Goal: Task Accomplishment & Management: Manage account settings

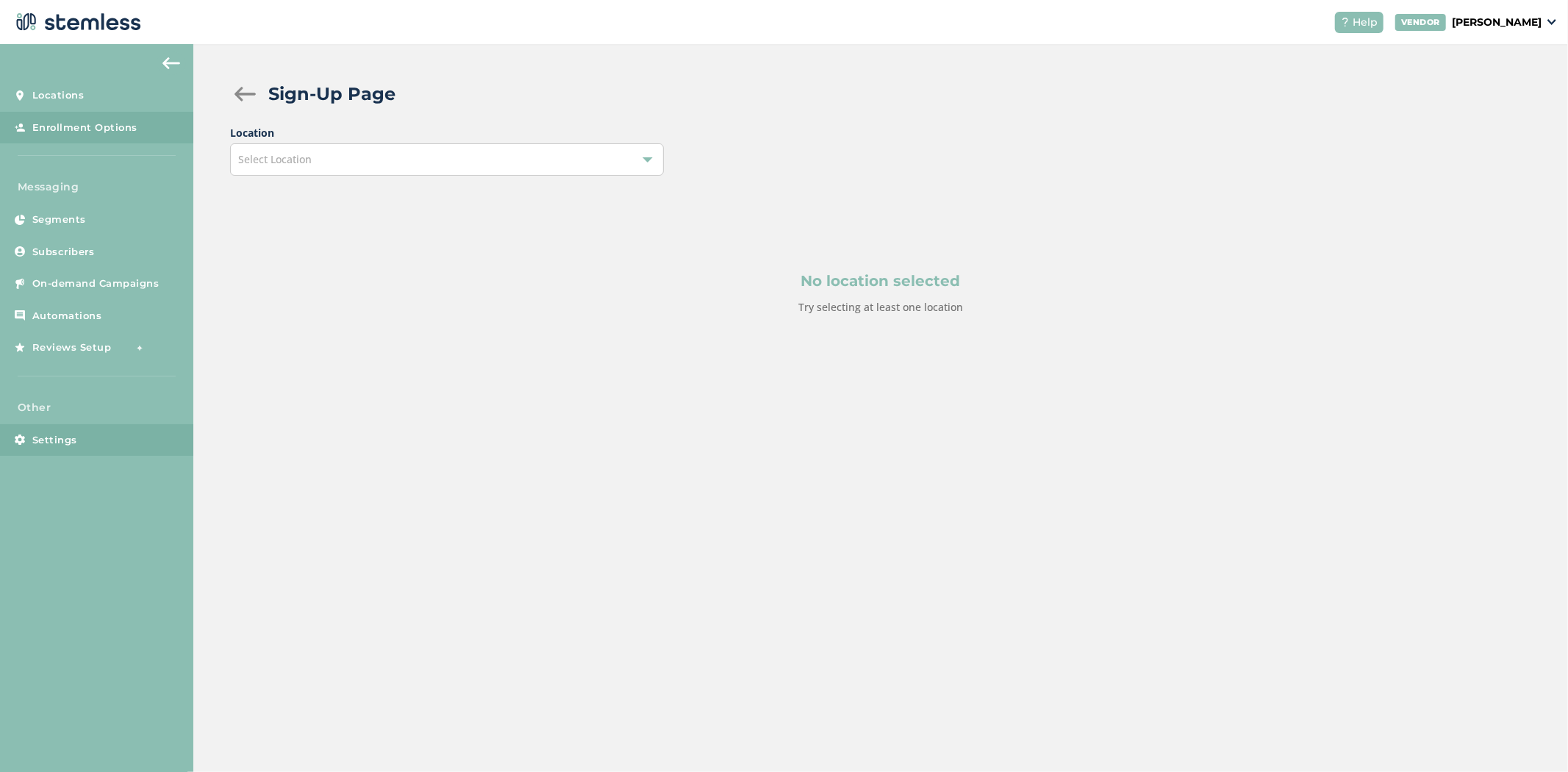
click at [50, 451] on link "Settings" at bounding box center [97, 441] width 194 height 33
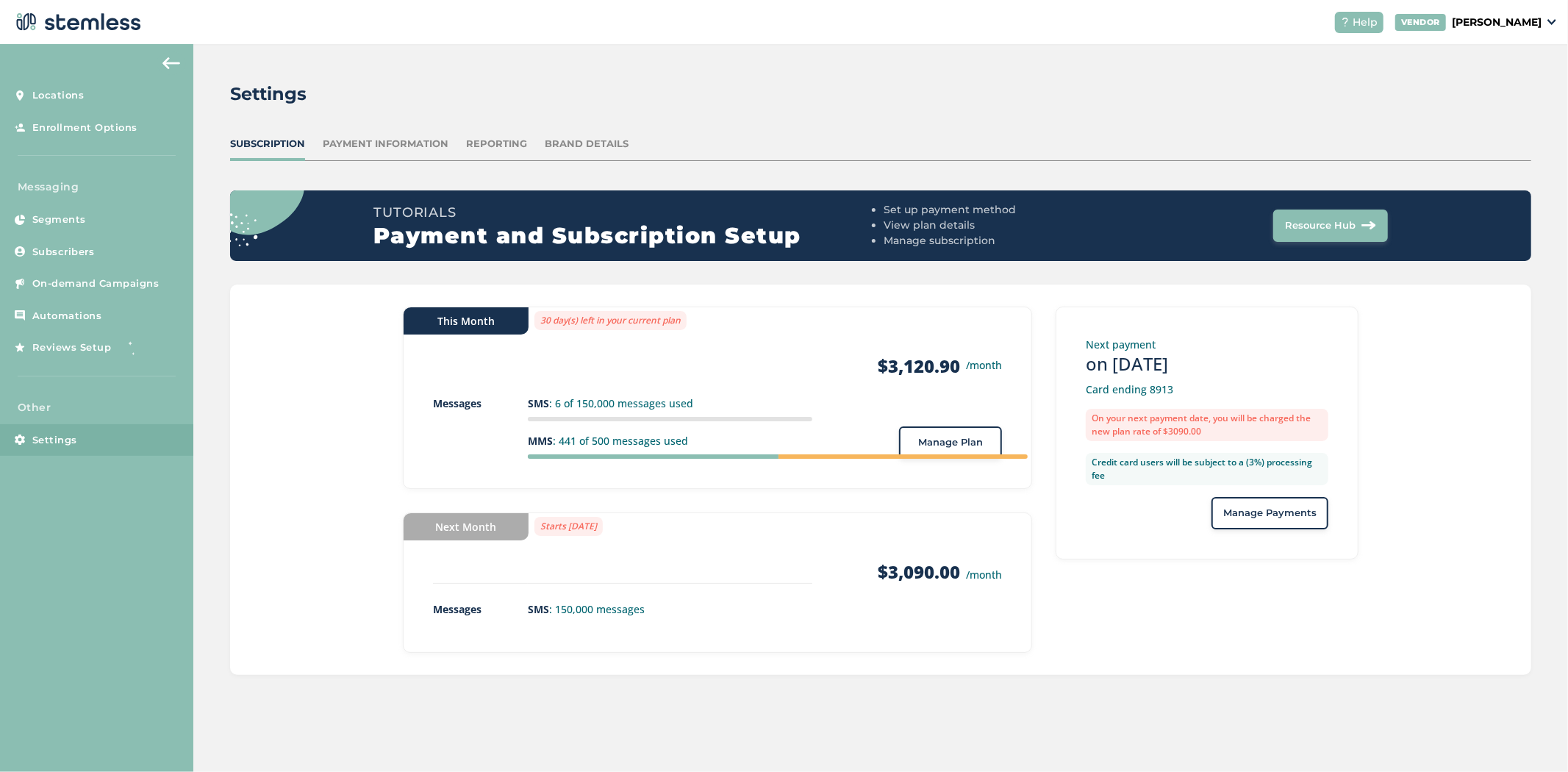
click at [486, 137] on div "Reporting" at bounding box center [496, 144] width 61 height 15
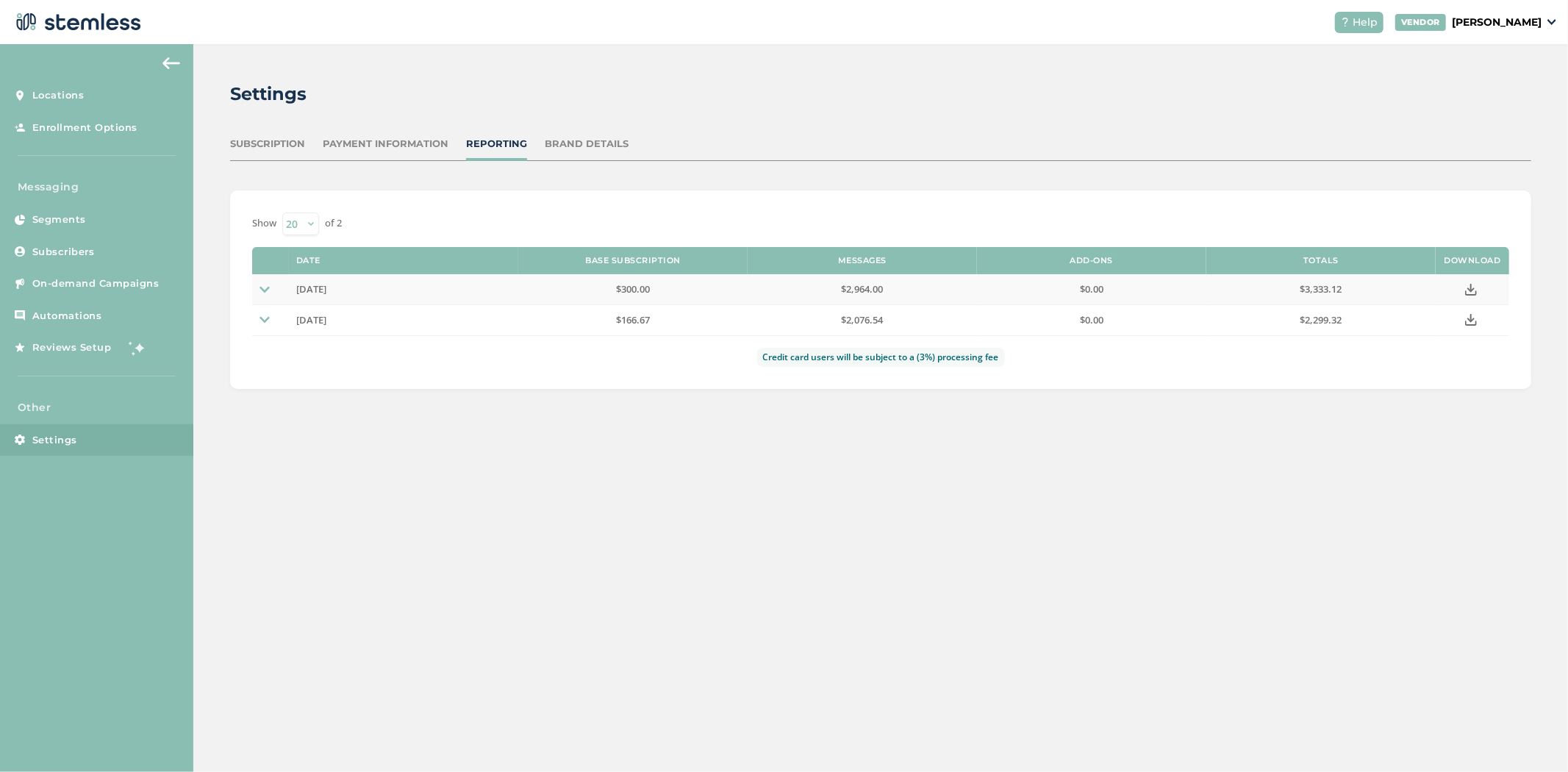
click at [270, 293] on td at bounding box center [270, 289] width 36 height 30
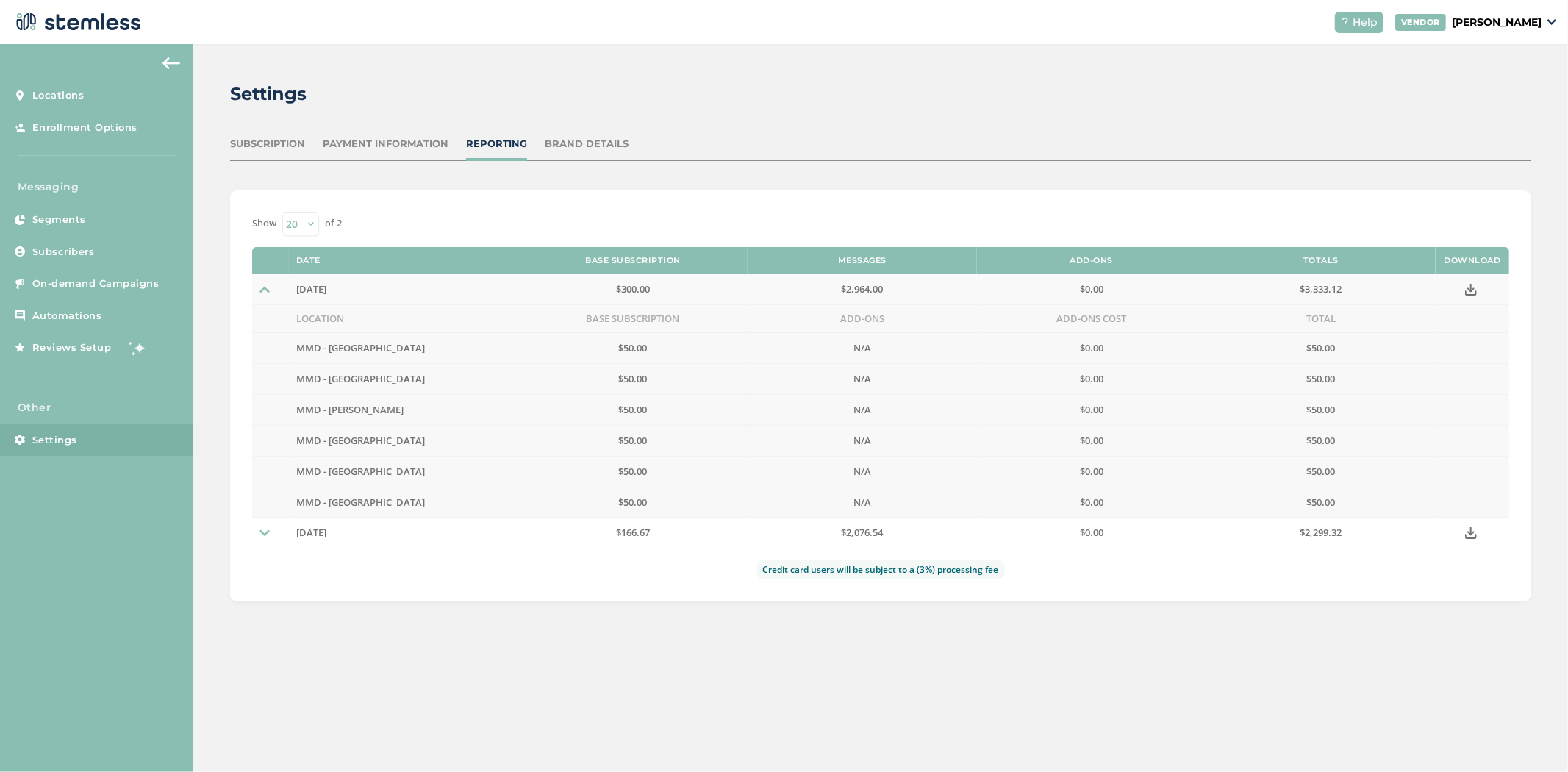
click at [1472, 292] on icon at bounding box center [1470, 289] width 12 height 12
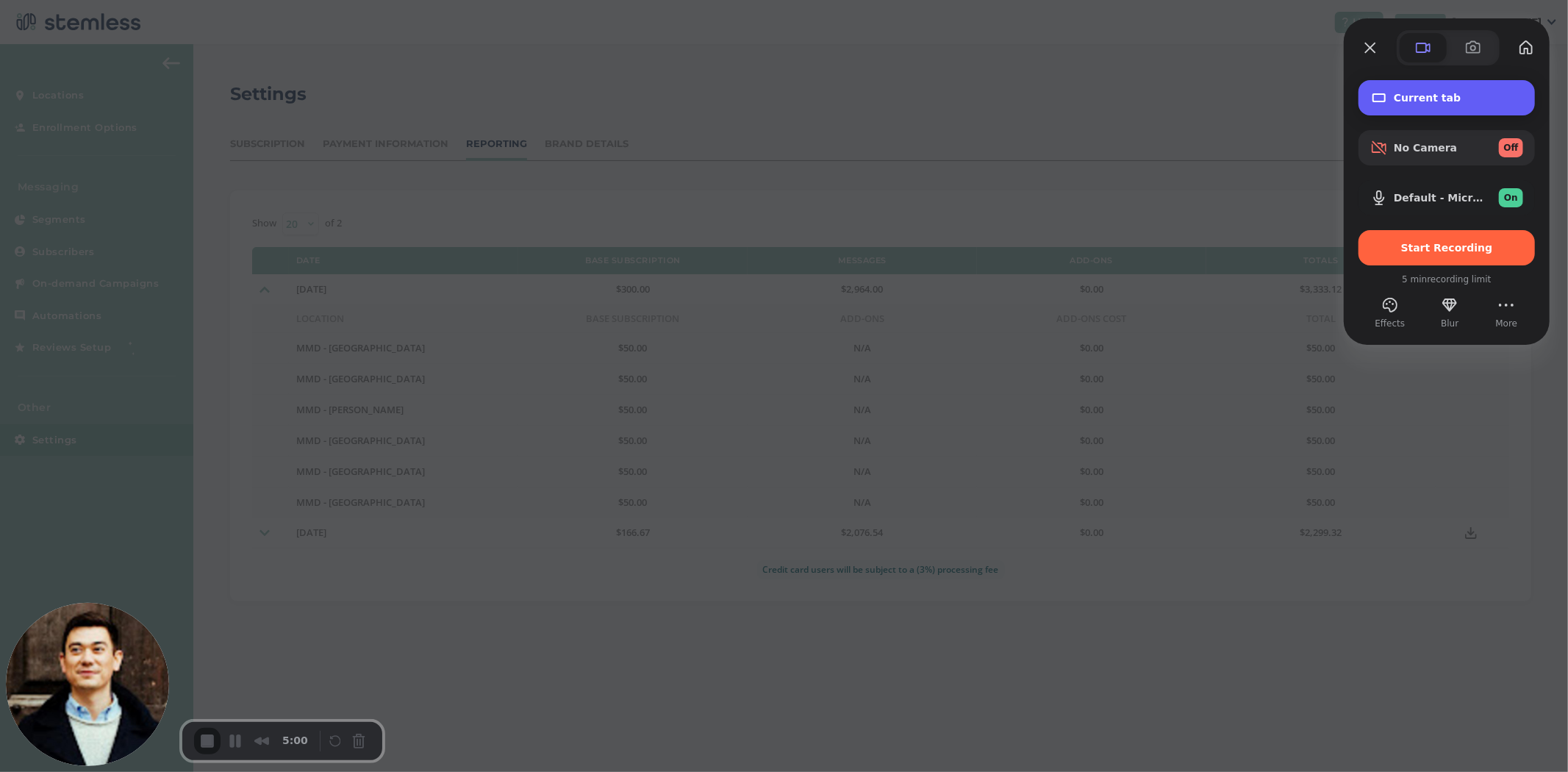
click at [1426, 107] on div "Current tab" at bounding box center [1446, 98] width 177 height 36
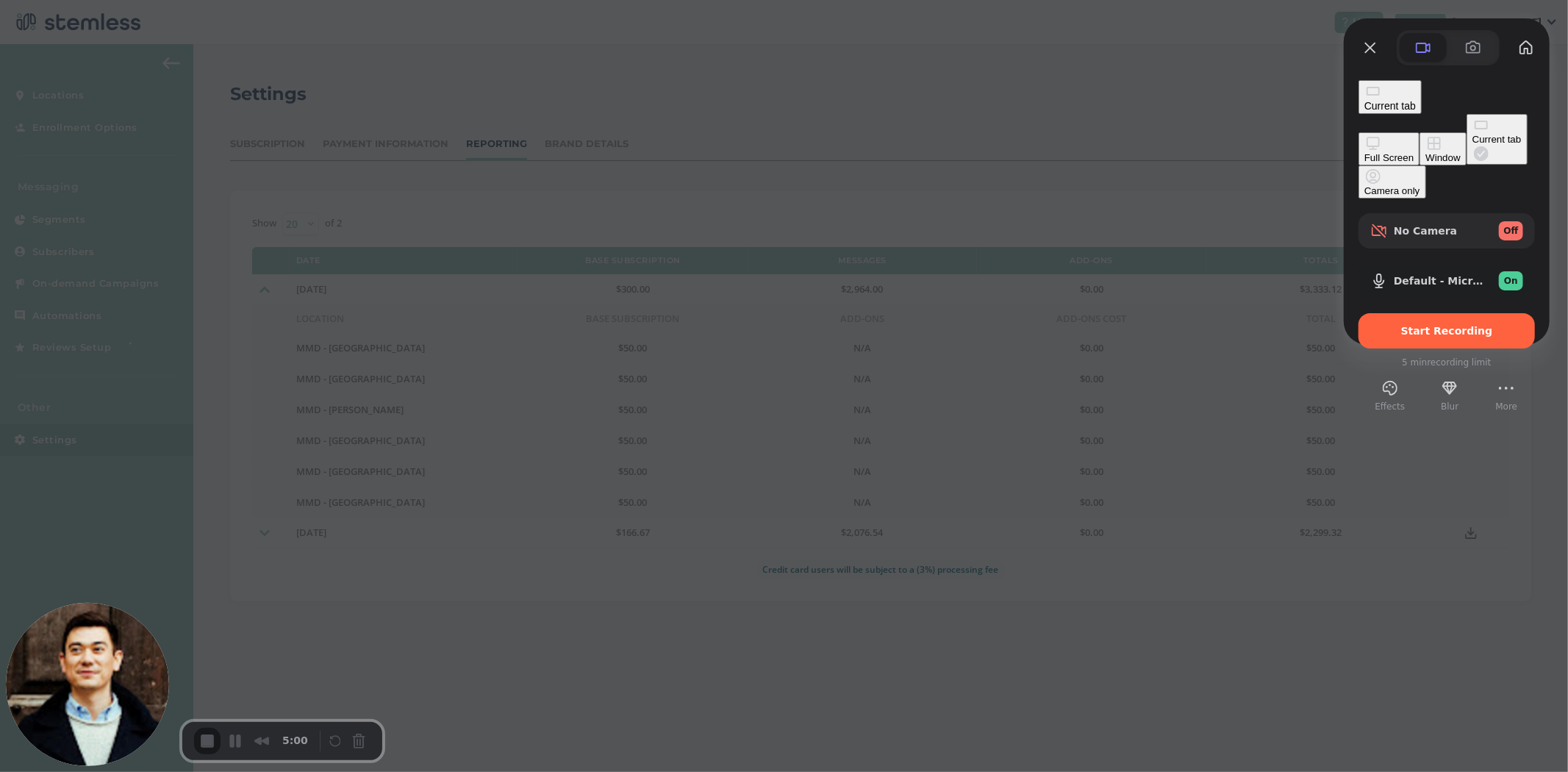
click at [1426, 153] on div "Window" at bounding box center [1443, 158] width 35 height 11
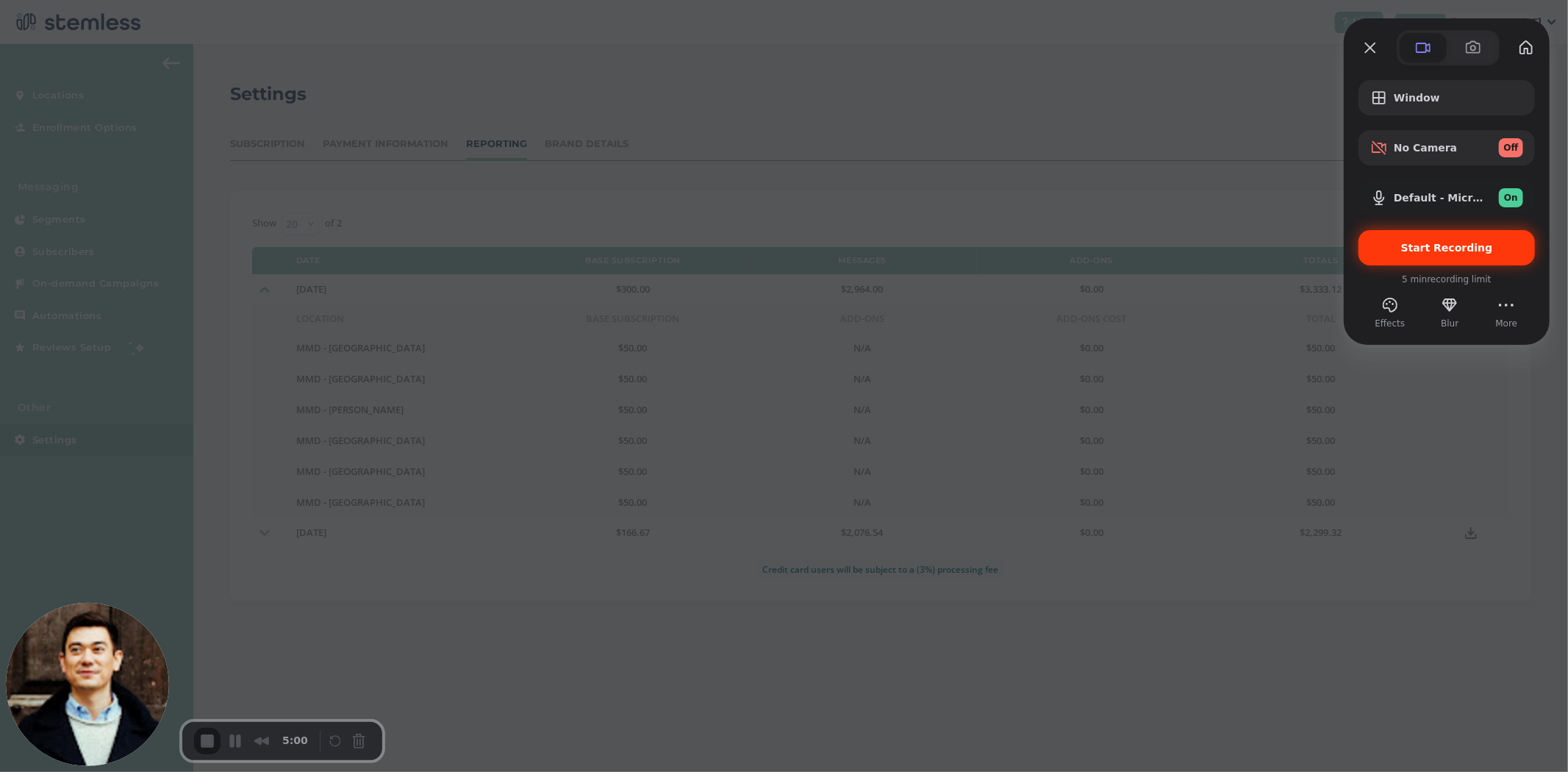
click at [1419, 252] on span "Start Recording" at bounding box center [1446, 247] width 92 height 12
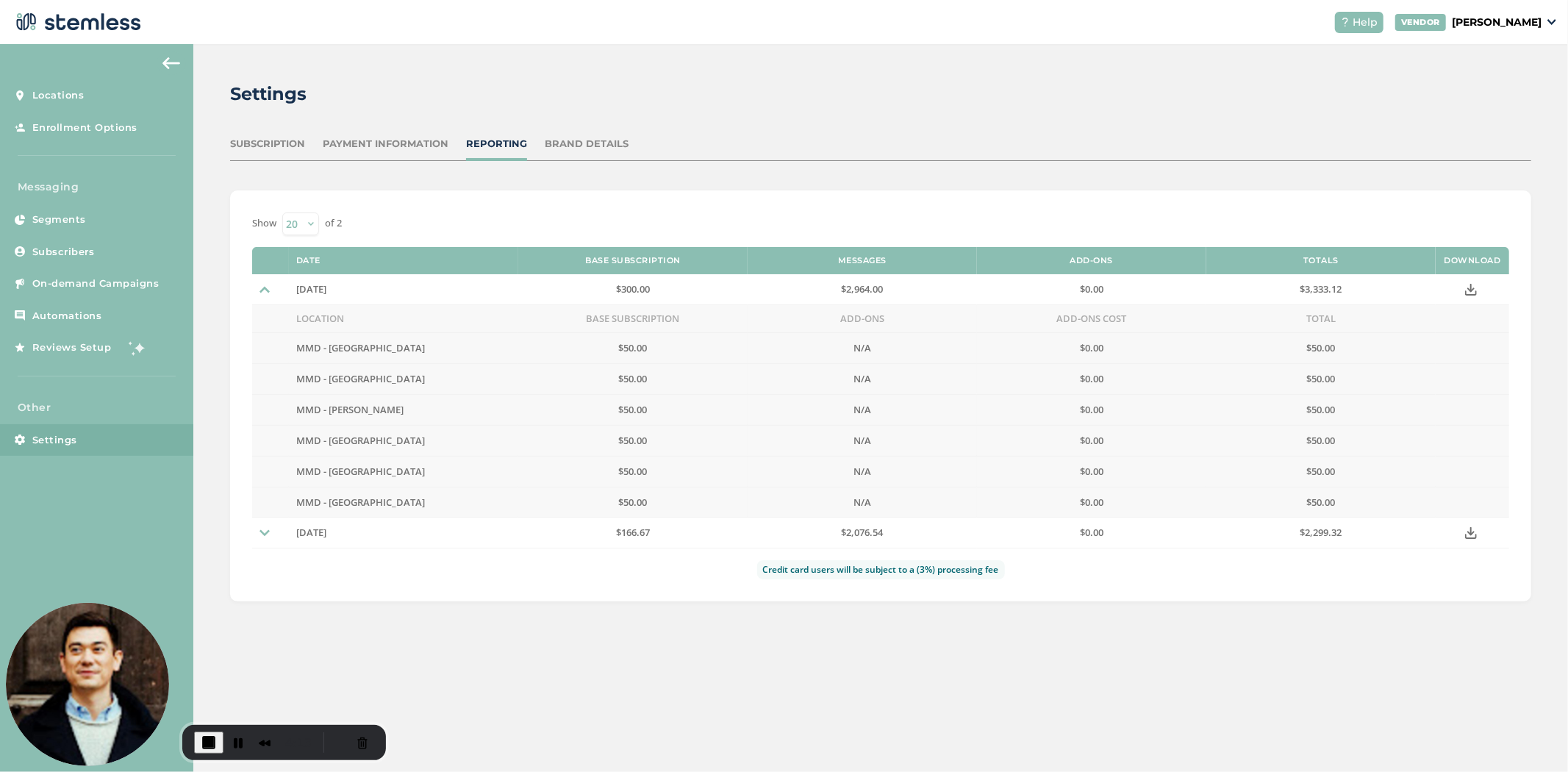
drag, startPoint x: 841, startPoint y: 321, endPoint x: 913, endPoint y: 317, distance: 72.1
click at [913, 317] on td "Add-Ons" at bounding box center [862, 319] width 229 height 28
click at [268, 287] on img at bounding box center [264, 289] width 10 height 10
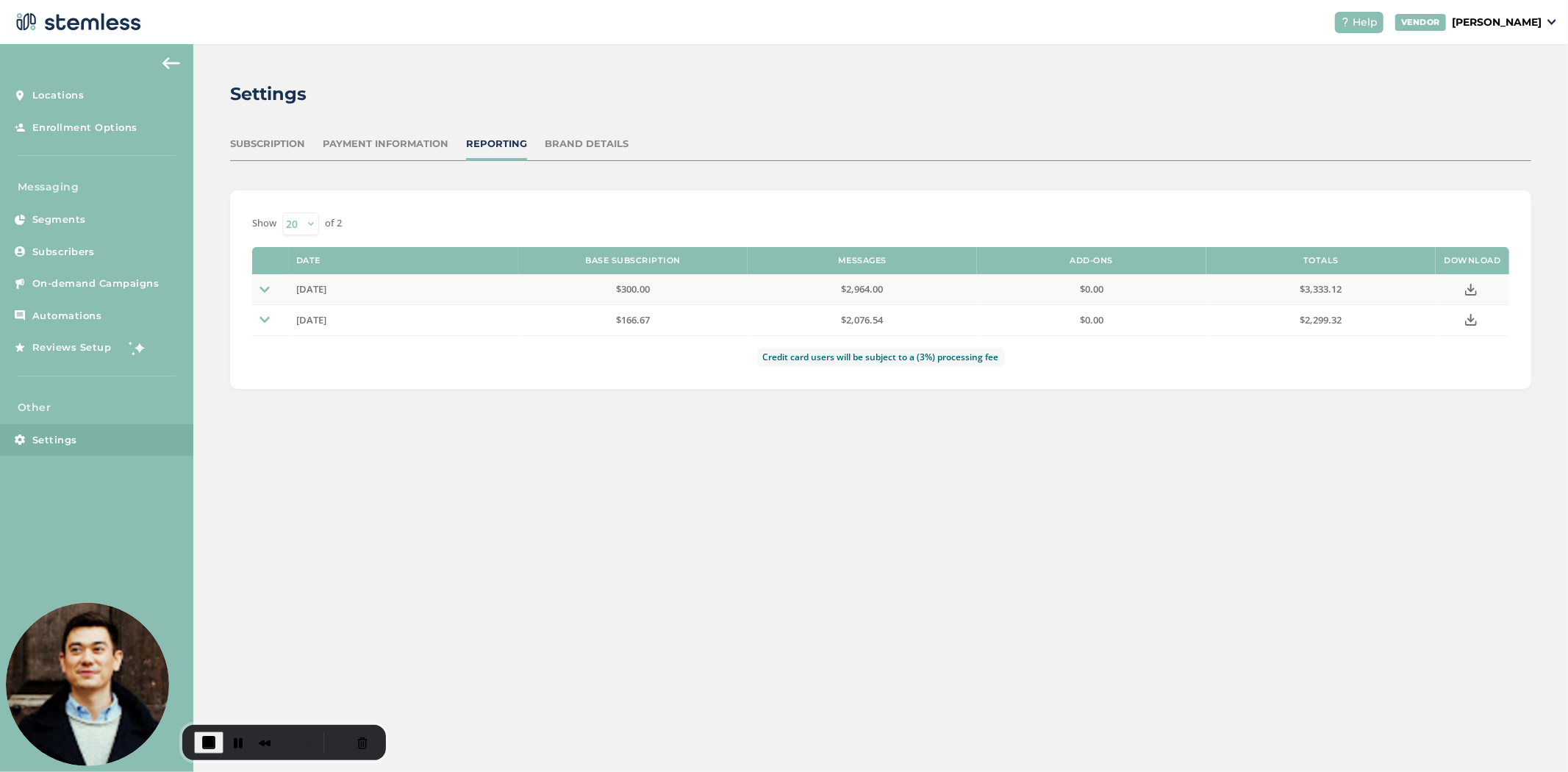
click at [268, 287] on img at bounding box center [264, 289] width 10 height 10
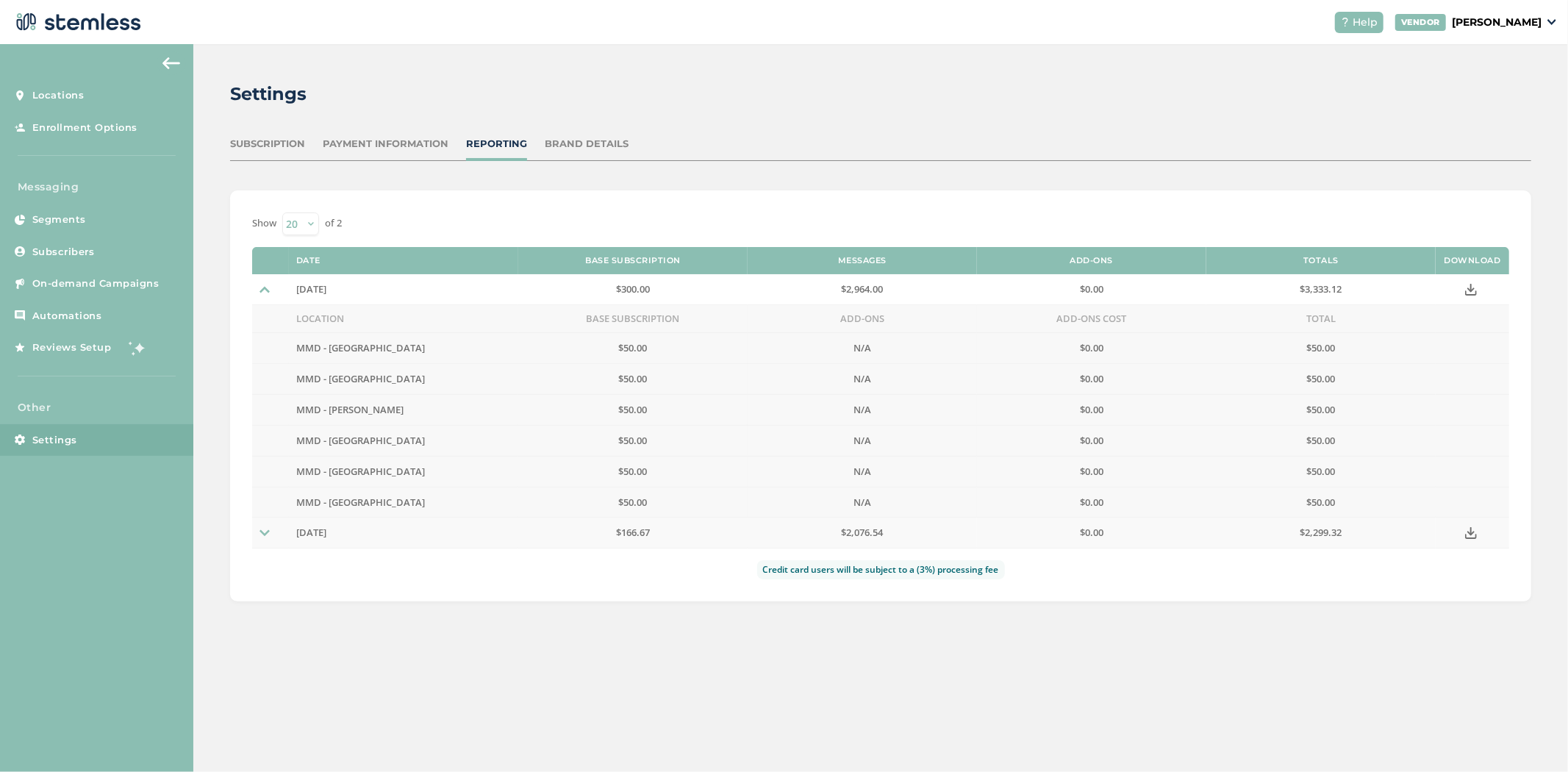
click at [256, 540] on td at bounding box center [270, 533] width 36 height 31
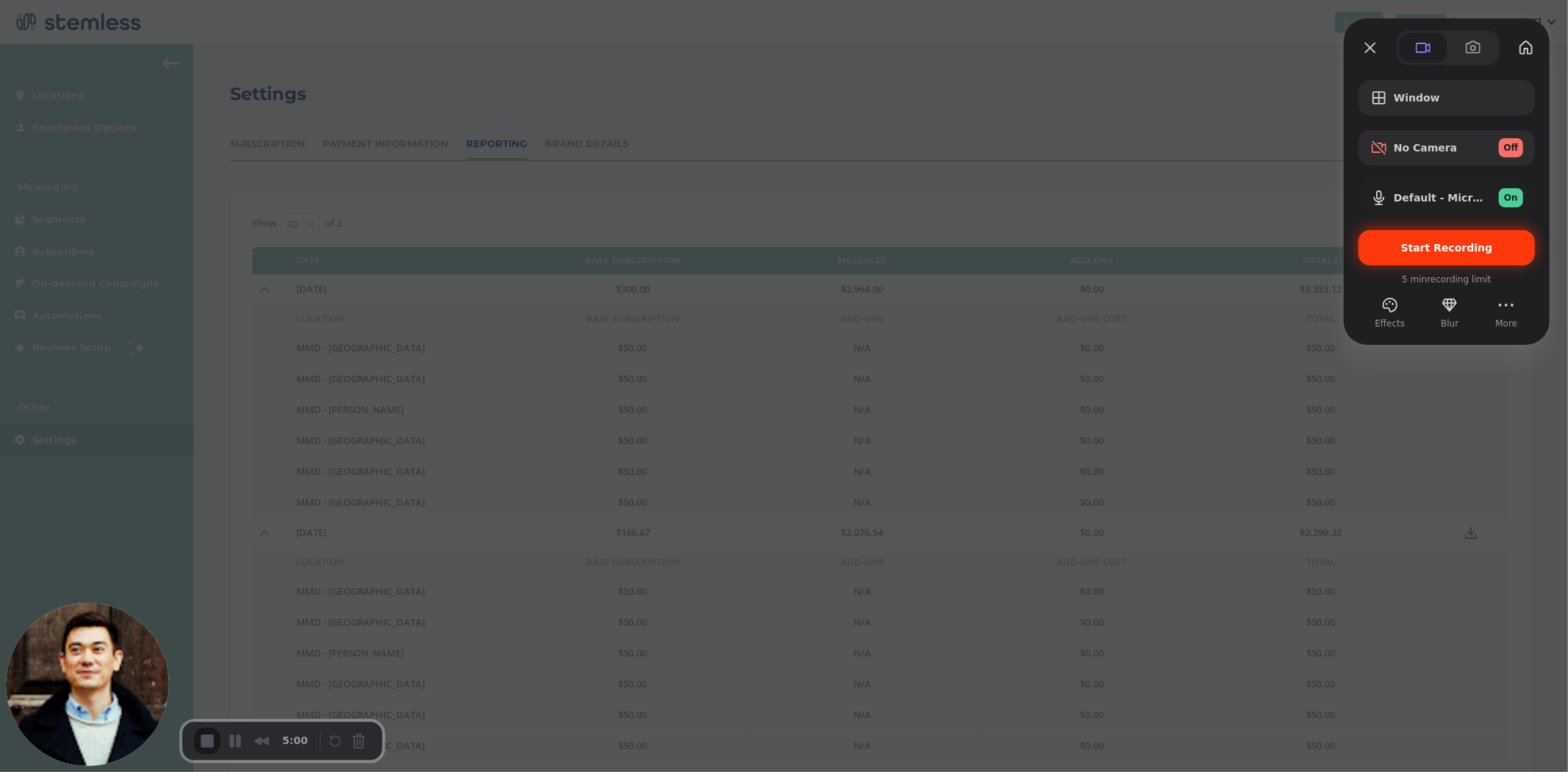
click at [1412, 243] on span "Start Recording" at bounding box center [1446, 247] width 92 height 12
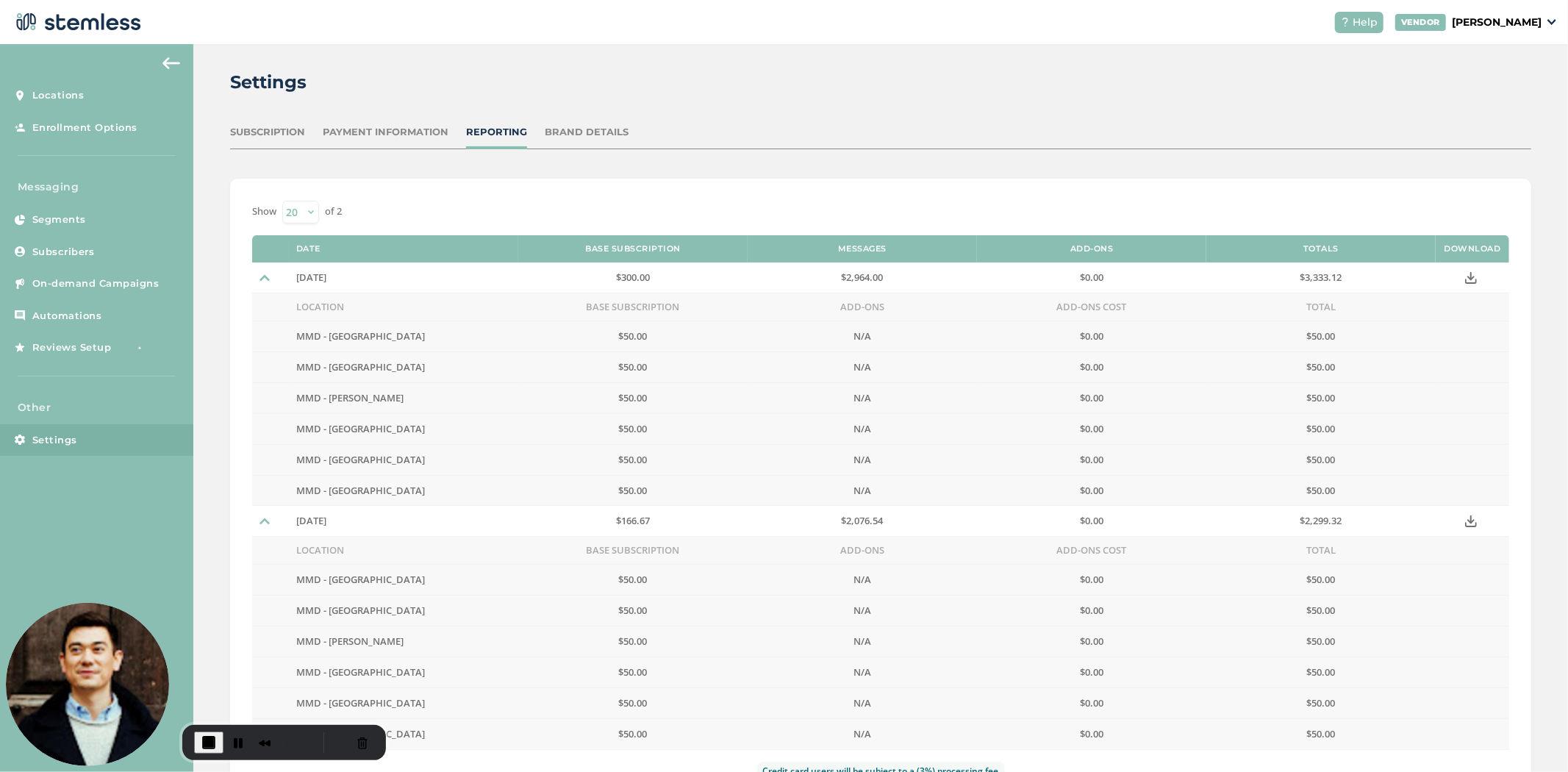
scroll to position [11, 0]
click at [259, 291] on td at bounding box center [270, 278] width 36 height 30
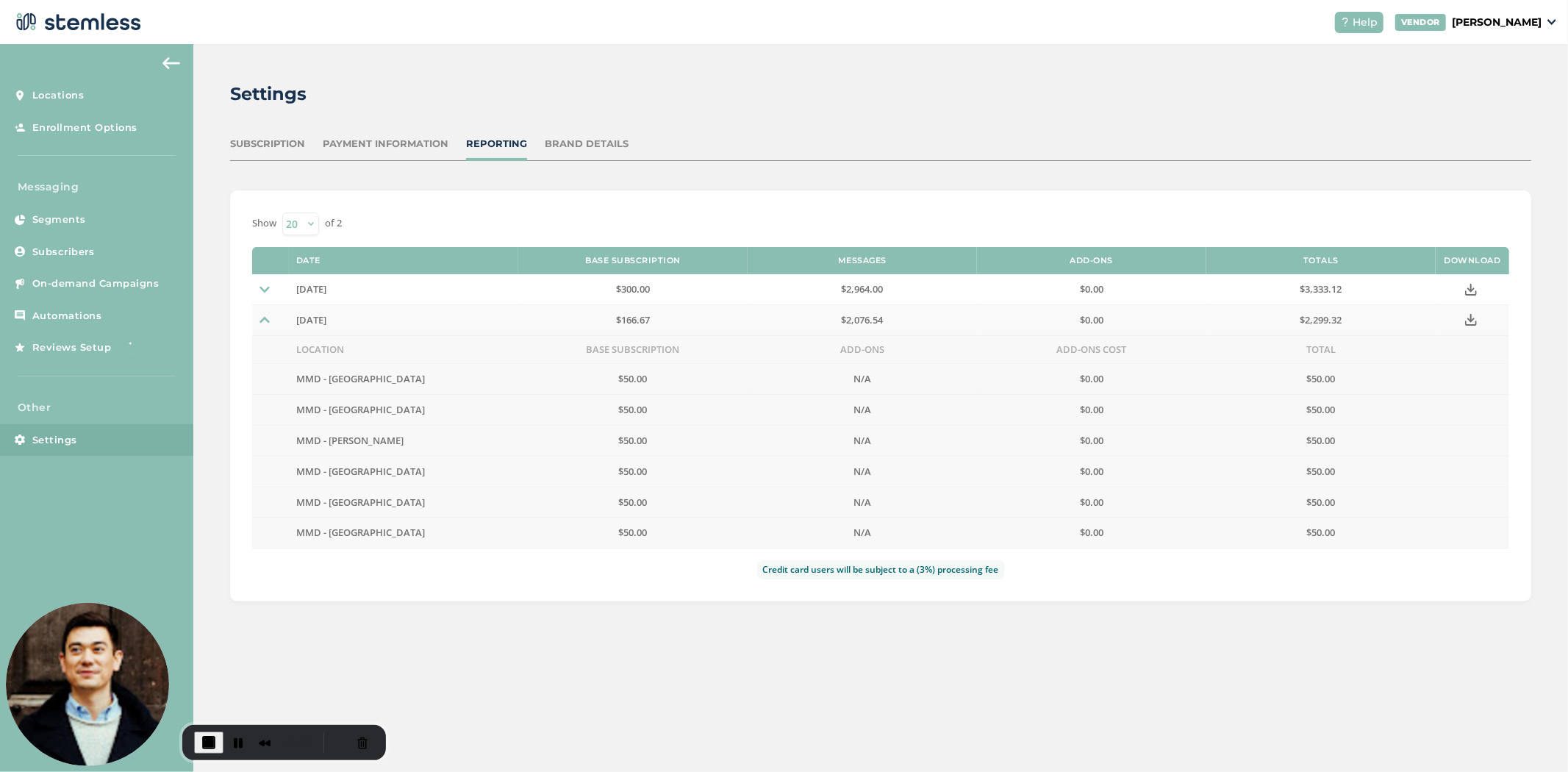
click at [261, 327] on td at bounding box center [270, 321] width 36 height 31
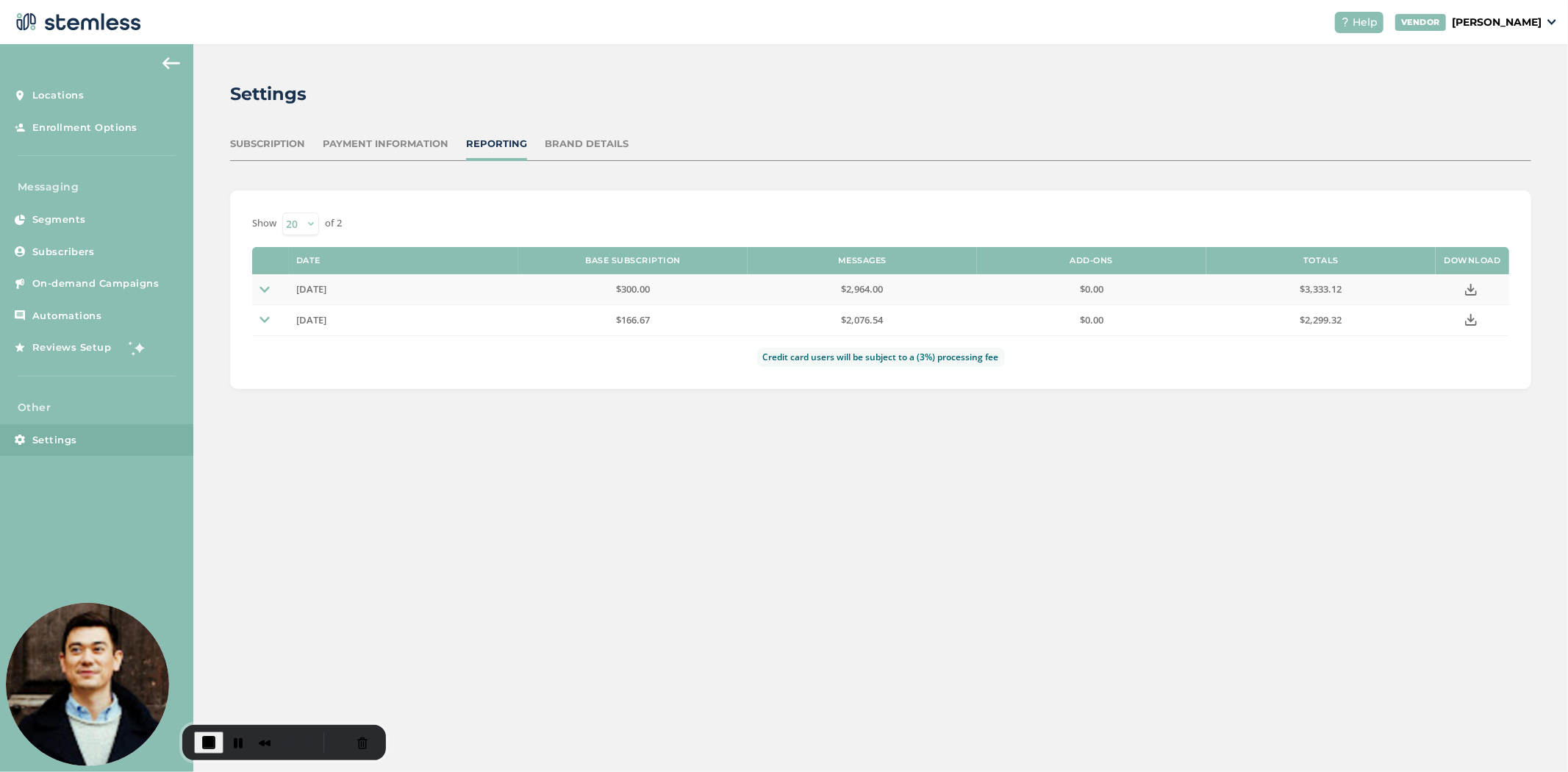
click at [266, 290] on img at bounding box center [264, 289] width 10 height 10
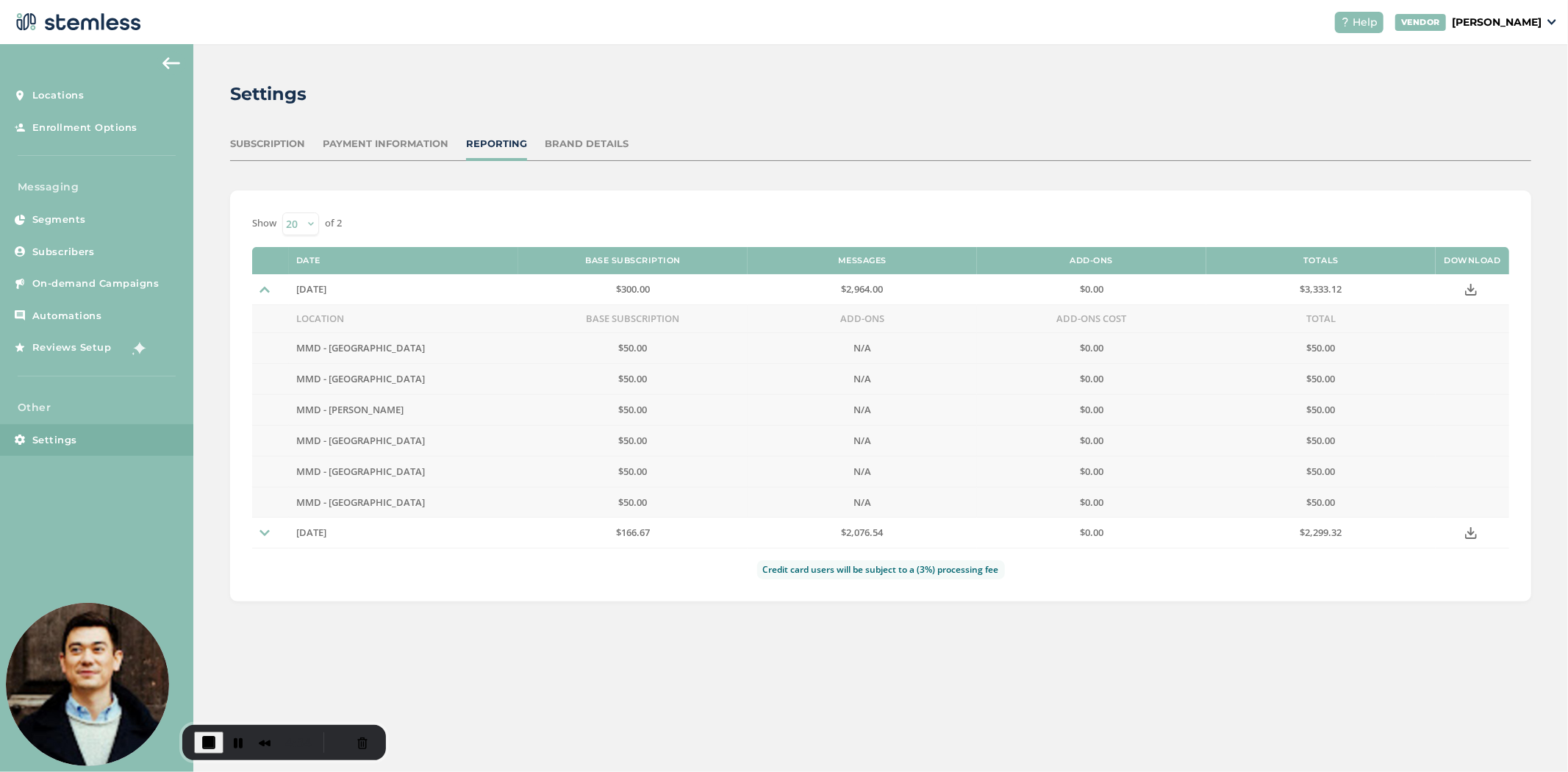
drag, startPoint x: 1070, startPoint y: 259, endPoint x: 1188, endPoint y: 319, distance: 132.4
click at [1135, 259] on th "Add-Ons" at bounding box center [1092, 261] width 229 height 28
click at [269, 288] on td at bounding box center [270, 289] width 36 height 30
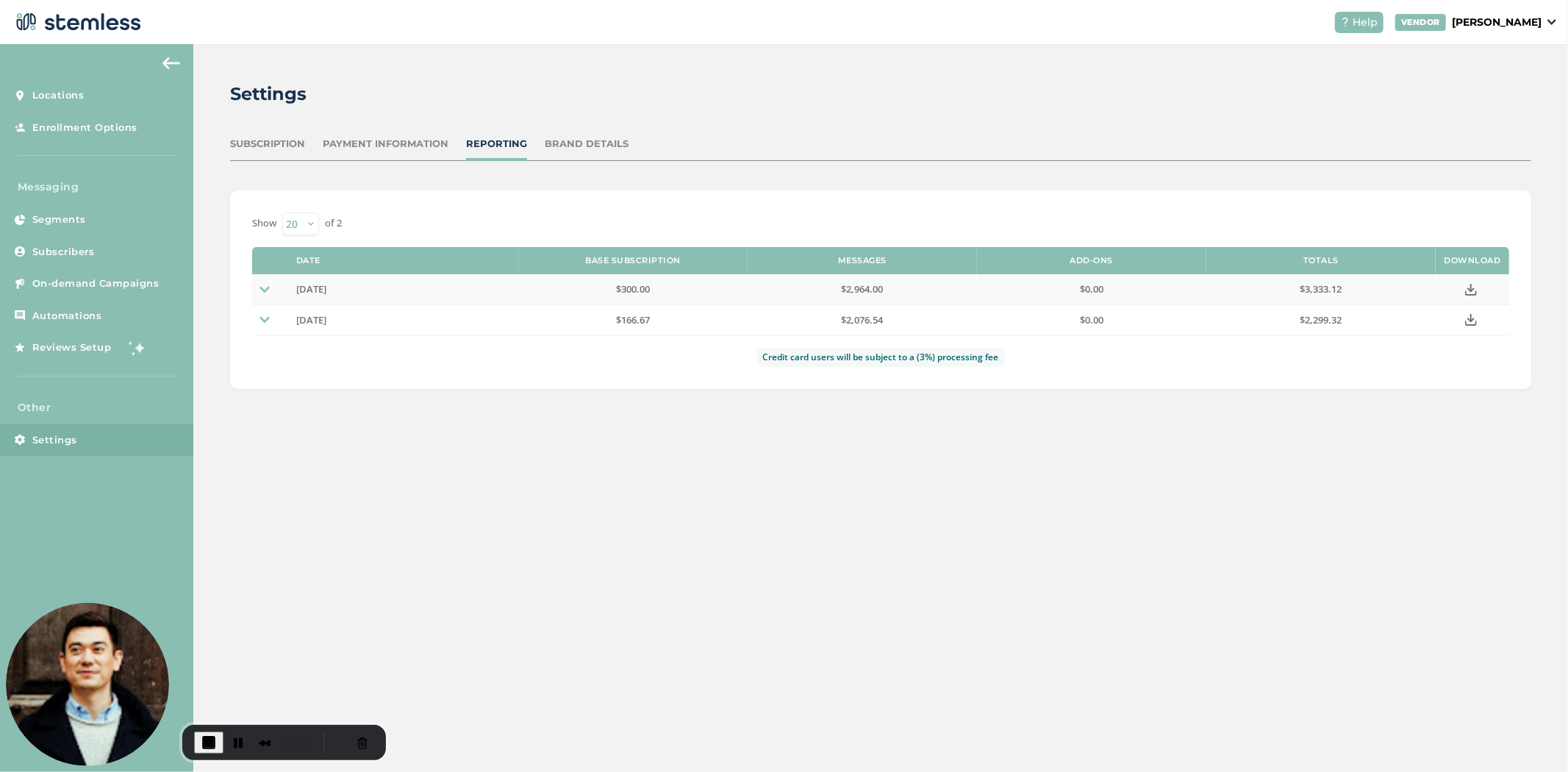
click at [267, 290] on img at bounding box center [264, 289] width 10 height 10
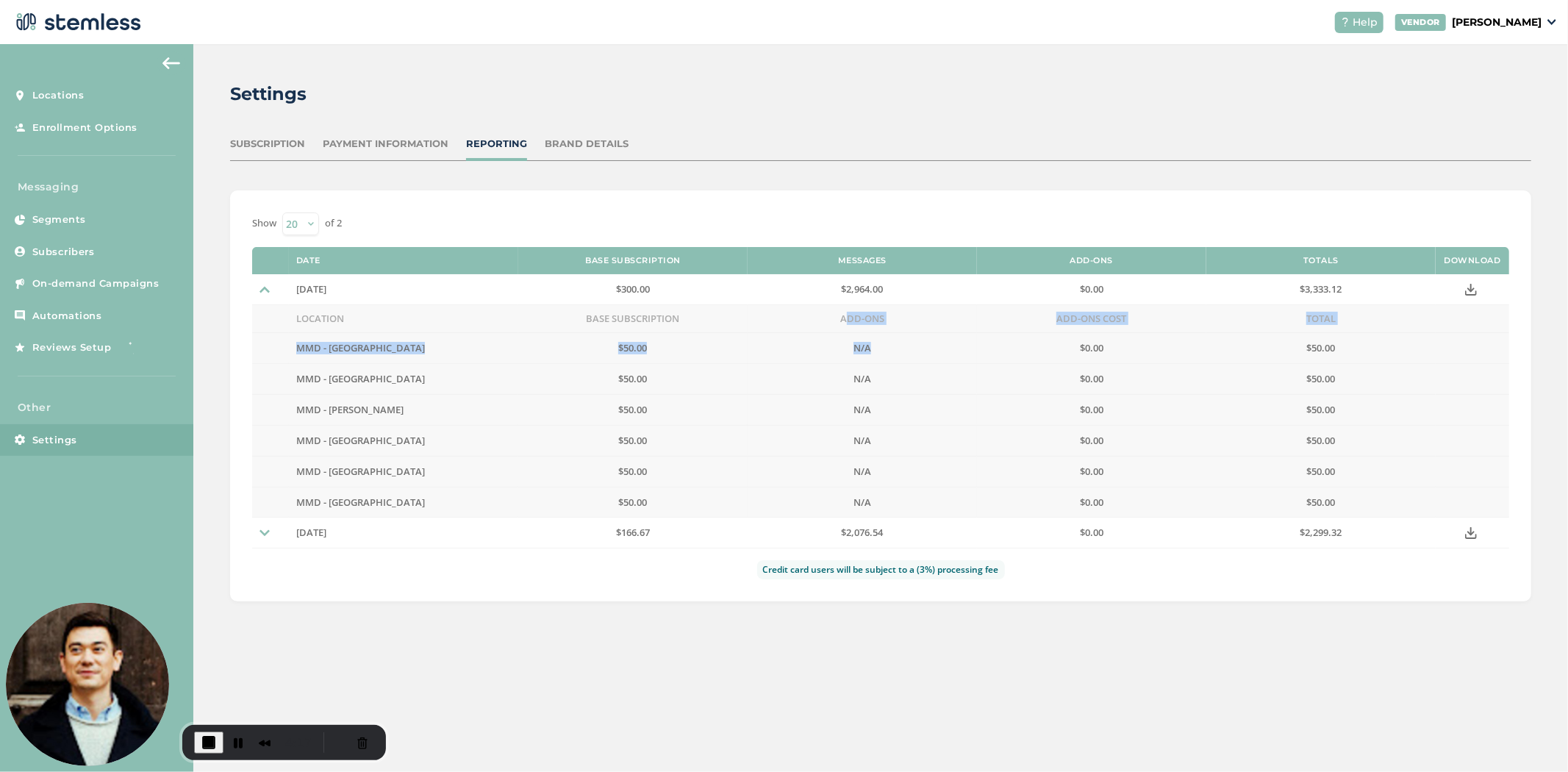
drag, startPoint x: 839, startPoint y: 318, endPoint x: 884, endPoint y: 339, distance: 49.7
click at [884, 339] on tbody "11th August 2025 $300.00 $2,964.00 $0.00 $3,333.12 Location Base Subscription A…" at bounding box center [880, 396] width 1257 height 243
click at [1108, 316] on td "Add-Ons Cost" at bounding box center [1092, 319] width 229 height 28
drag, startPoint x: 1160, startPoint y: 537, endPoint x: 1202, endPoint y: 503, distance: 54.0
click at [1196, 515] on table "Date Base Subscription Messages Add-Ons Totals Download 11th August 2025 $300.0…" at bounding box center [880, 398] width 1257 height 302
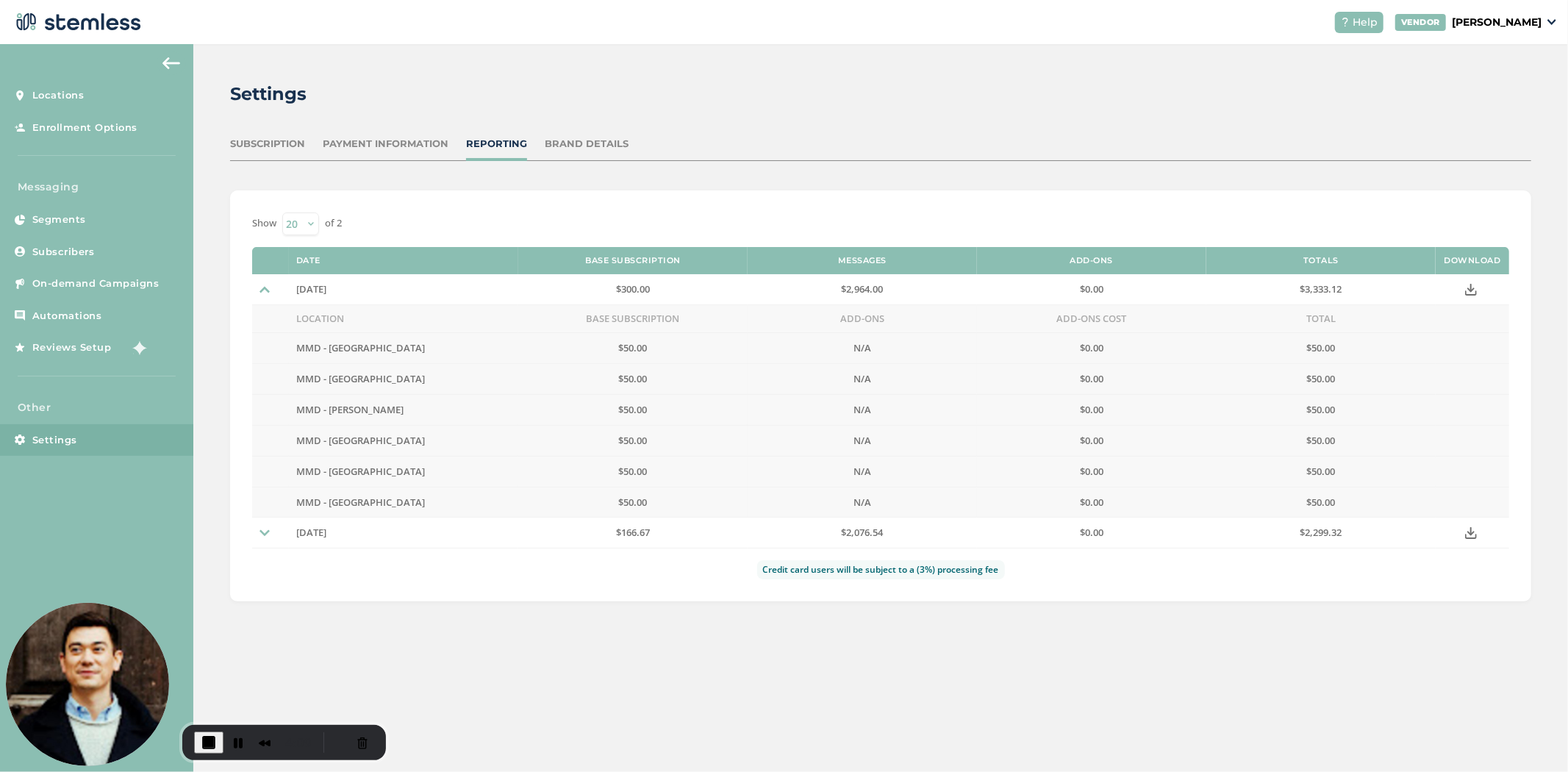
click at [983, 653] on div "Settings Subscription Payment Information Reporting Brand Details Show 20 50 10…" at bounding box center [880, 408] width 1374 height 728
drag, startPoint x: 835, startPoint y: 314, endPoint x: 892, endPoint y: 313, distance: 57.0
click at [899, 312] on td "Add-Ons" at bounding box center [862, 319] width 229 height 28
drag, startPoint x: 1140, startPoint y: 317, endPoint x: 1158, endPoint y: 313, distance: 18.4
click at [1158, 313] on td "Add-Ons Cost" at bounding box center [1092, 319] width 229 height 28
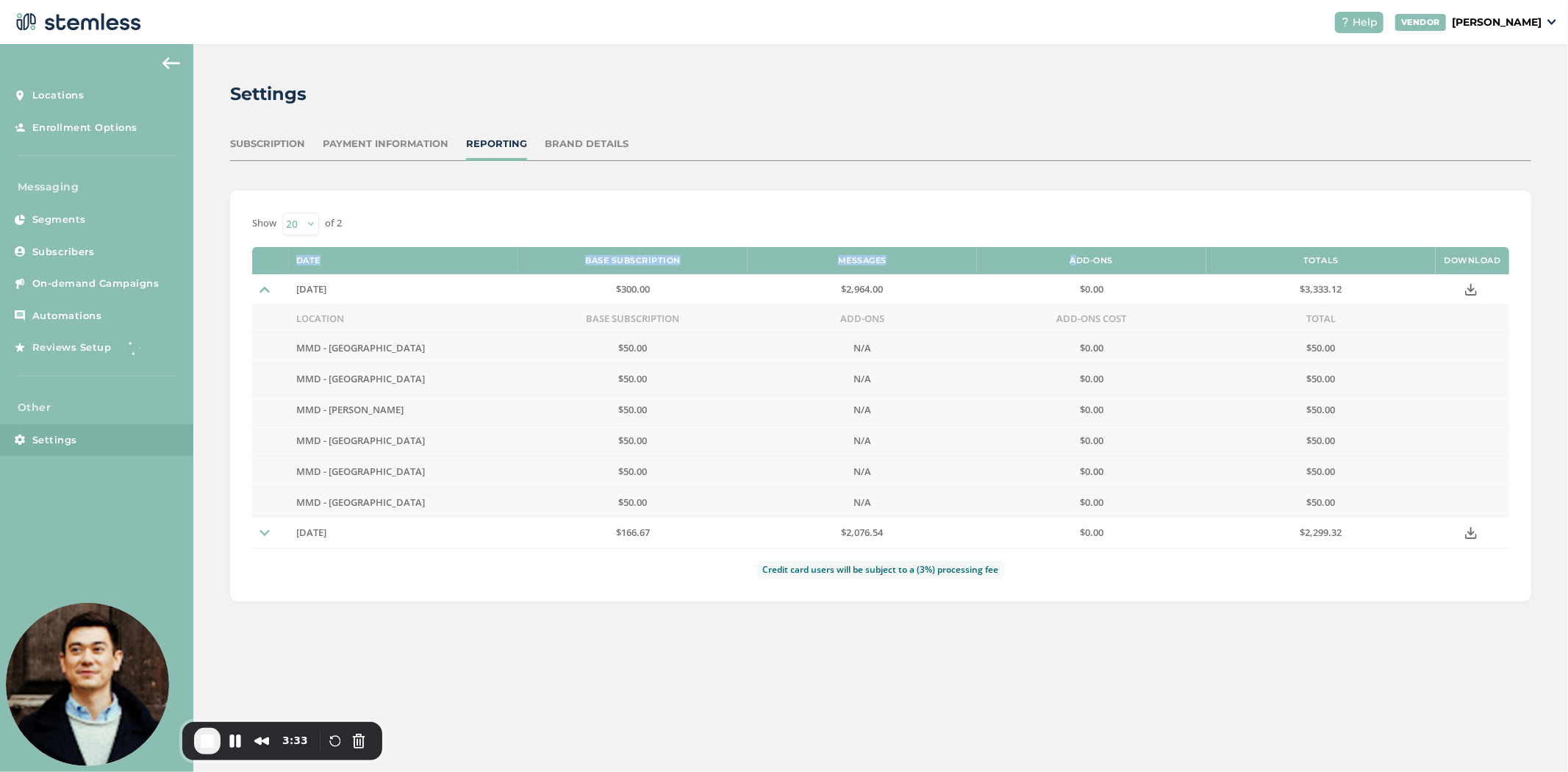
drag, startPoint x: 1048, startPoint y: 254, endPoint x: 1140, endPoint y: 245, distance: 92.4
click at [1140, 245] on div "Show 20 50 100 of 2 Date Base Subscription Messages Add-Ons Totals Download 11t…" at bounding box center [880, 380] width 1257 height 337
click at [1145, 254] on th "Add-Ons" at bounding box center [1092, 261] width 229 height 28
click at [1095, 218] on div "Show 20 50 100 of 2" at bounding box center [880, 223] width 1257 height 22
drag, startPoint x: 1113, startPoint y: 297, endPoint x: 1078, endPoint y: 292, distance: 35.4
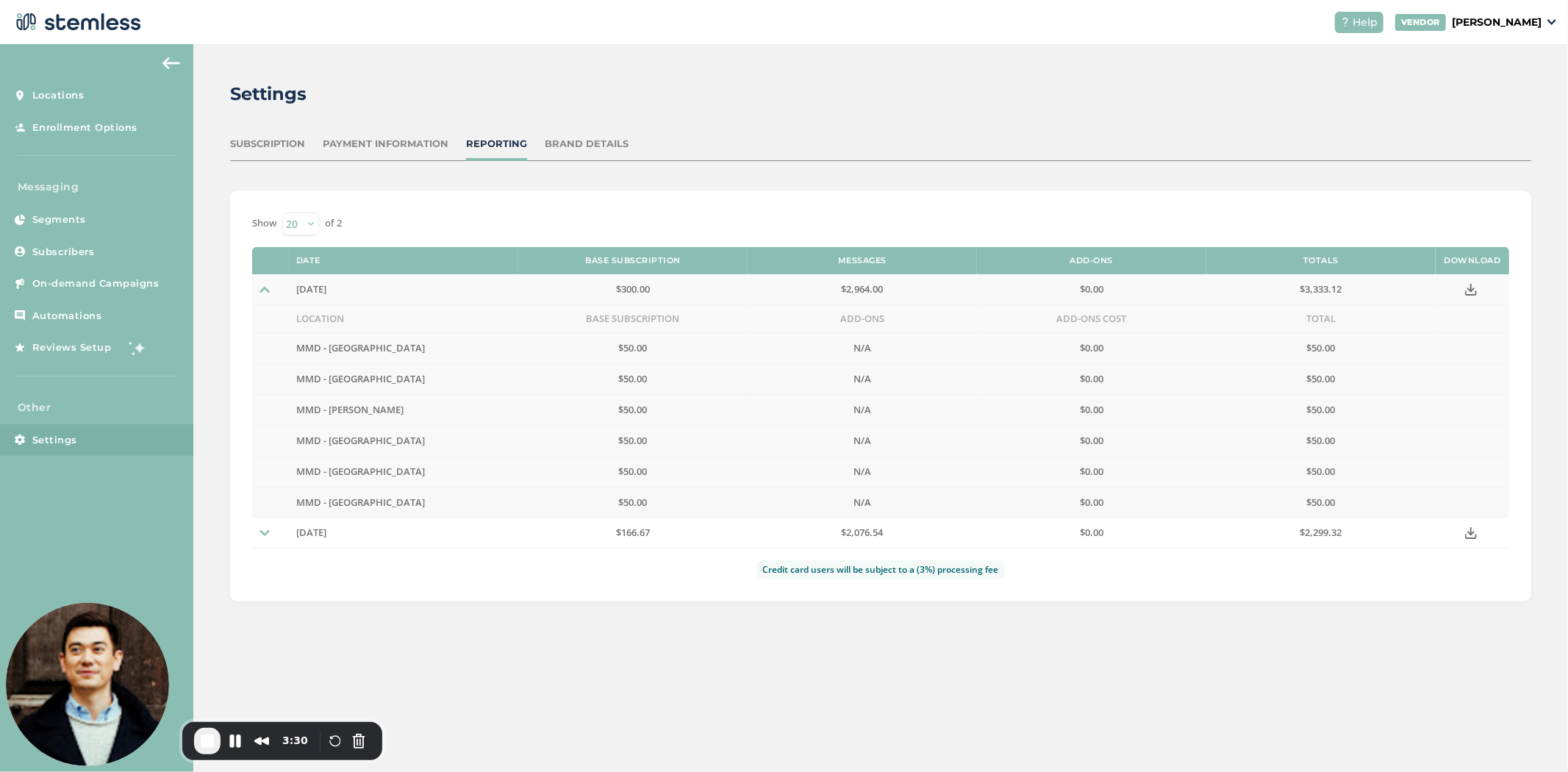
click at [1083, 293] on td "$0.00" at bounding box center [1092, 289] width 229 height 30
drag, startPoint x: 1078, startPoint y: 292, endPoint x: 1069, endPoint y: 290, distance: 9.2
click at [1069, 290] on label "$0.00" at bounding box center [1091, 289] width 214 height 12
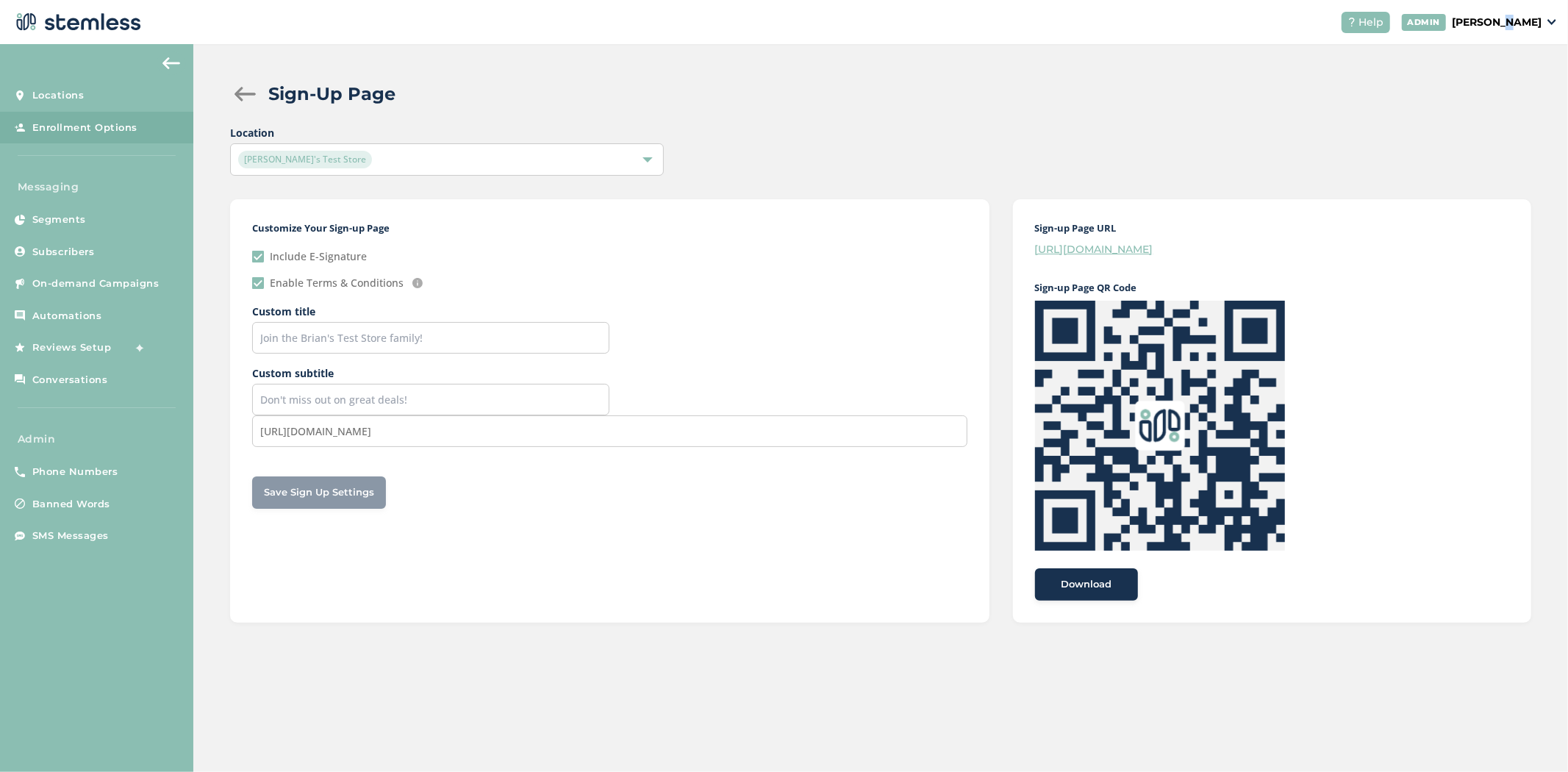
click at [1524, 19] on p "[PERSON_NAME]" at bounding box center [1497, 22] width 90 height 15
click at [1504, 107] on span "Impersonate" at bounding box center [1504, 106] width 72 height 15
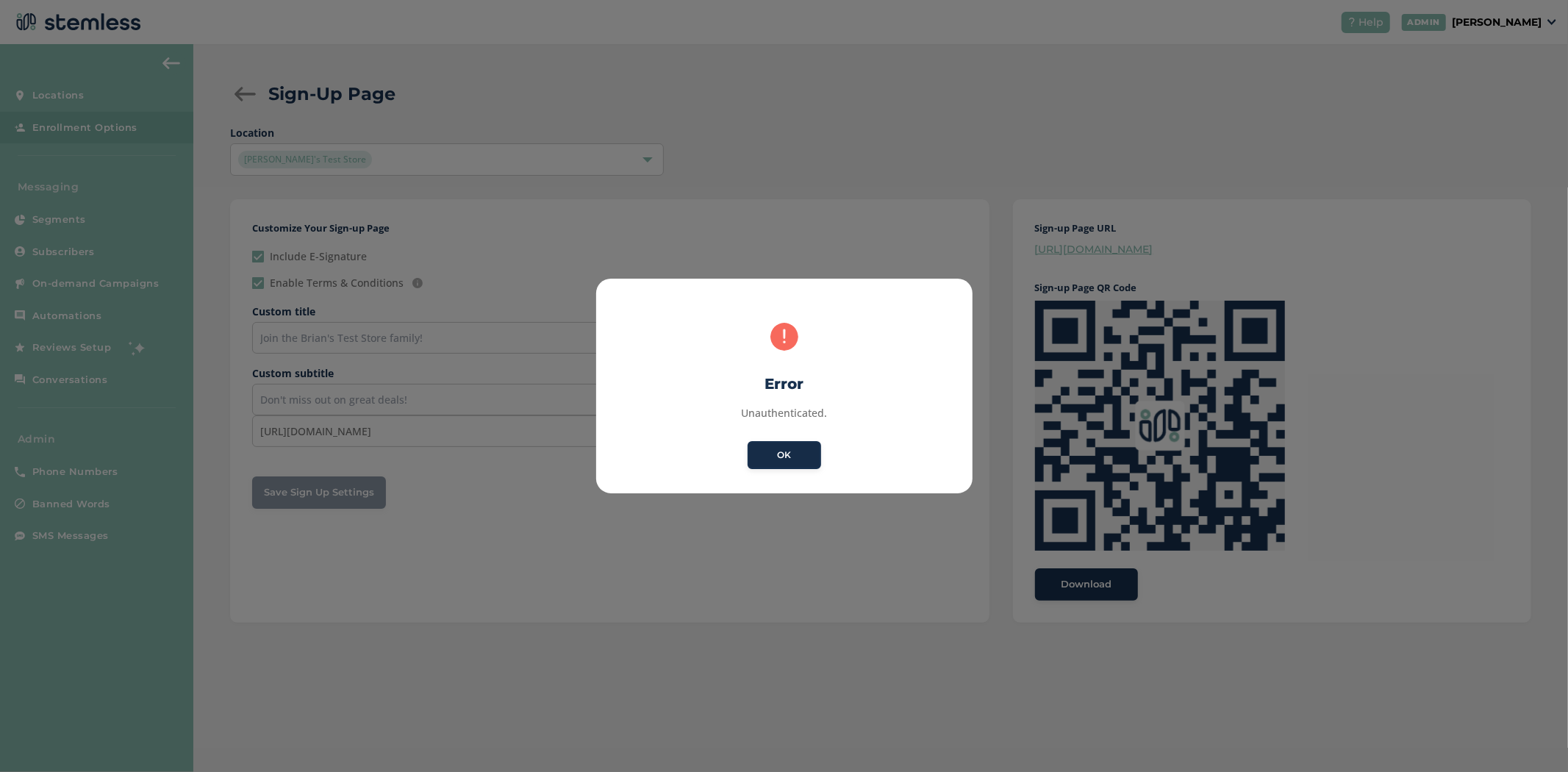
click at [769, 443] on button "OK" at bounding box center [784, 455] width 74 height 28
